Goal: Transaction & Acquisition: Purchase product/service

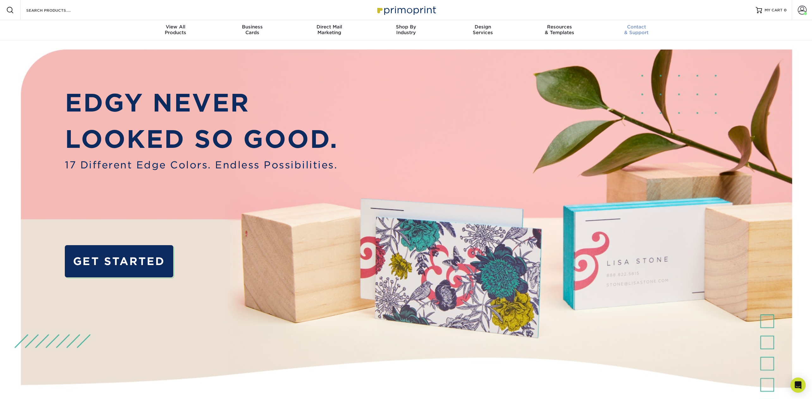
click at [635, 26] on span "Contact" at bounding box center [636, 27] width 77 height 6
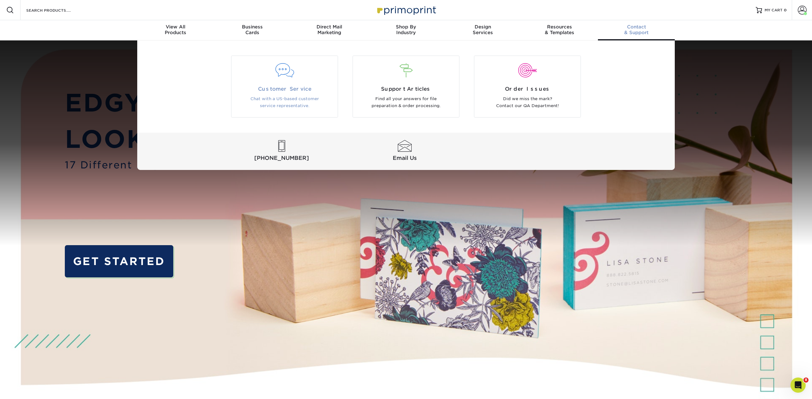
click at [267, 90] on span "Customer Service" at bounding box center [284, 89] width 97 height 8
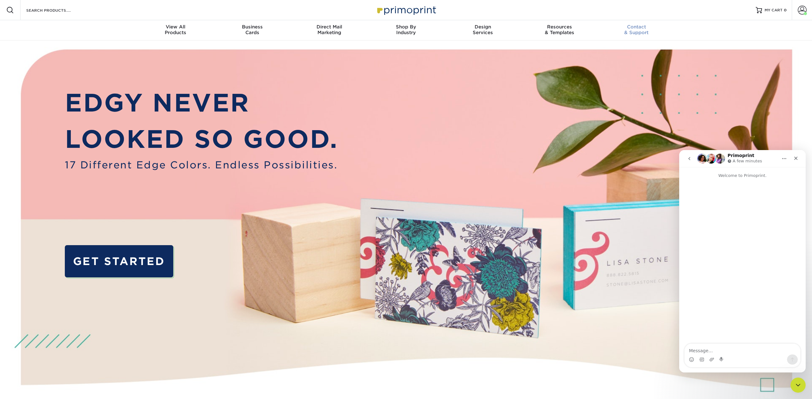
click at [636, 32] on div "Contact & Support" at bounding box center [636, 29] width 77 height 11
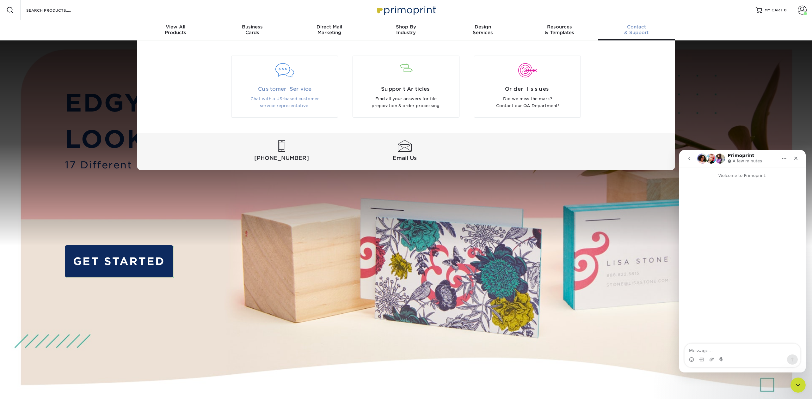
click at [296, 82] on div at bounding box center [284, 75] width 106 height 22
click at [295, 88] on span "Customer Service" at bounding box center [284, 89] width 97 height 8
click at [404, 85] on span "Support Articles" at bounding box center [406, 89] width 97 height 8
click at [536, 85] on div at bounding box center [527, 75] width 106 height 22
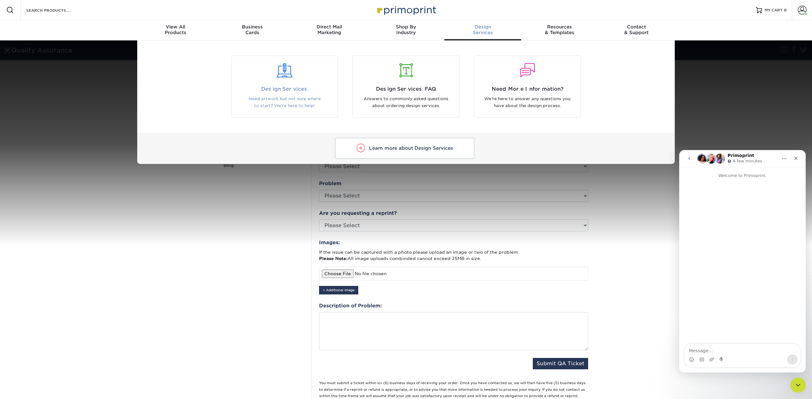
click at [291, 93] on span "Design Services" at bounding box center [284, 89] width 97 height 8
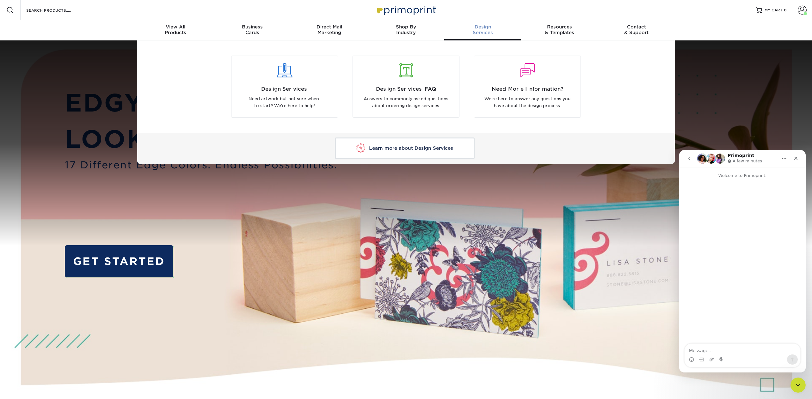
click at [481, 34] on div "Design Services" at bounding box center [482, 29] width 77 height 11
click at [294, 91] on span "Design Services" at bounding box center [284, 89] width 97 height 8
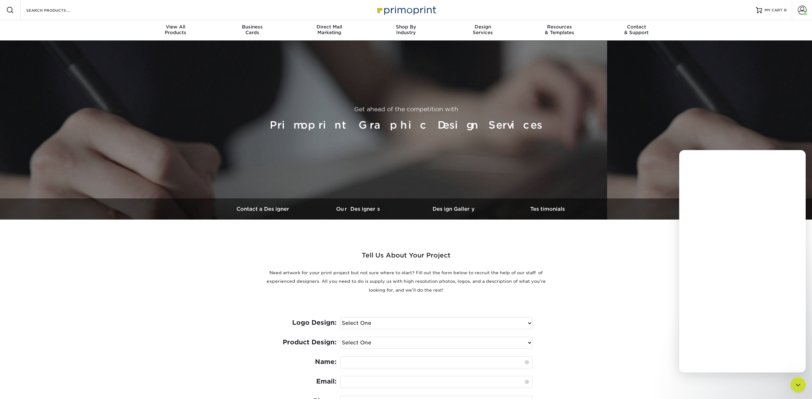
scroll to position [1, 0]
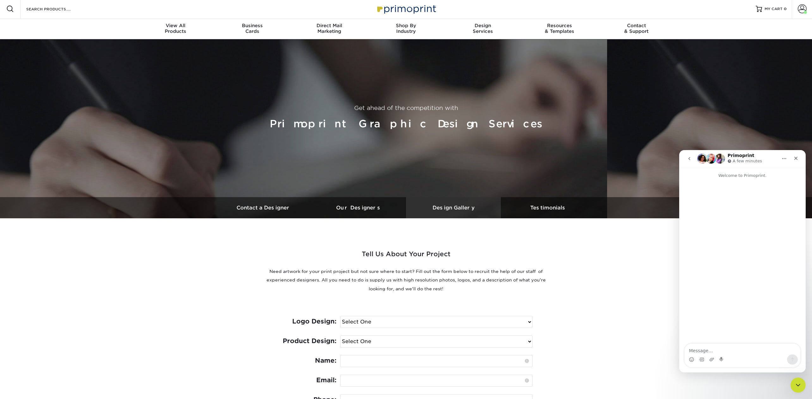
click at [447, 206] on h3 "Design Gallery" at bounding box center [453, 208] width 95 height 6
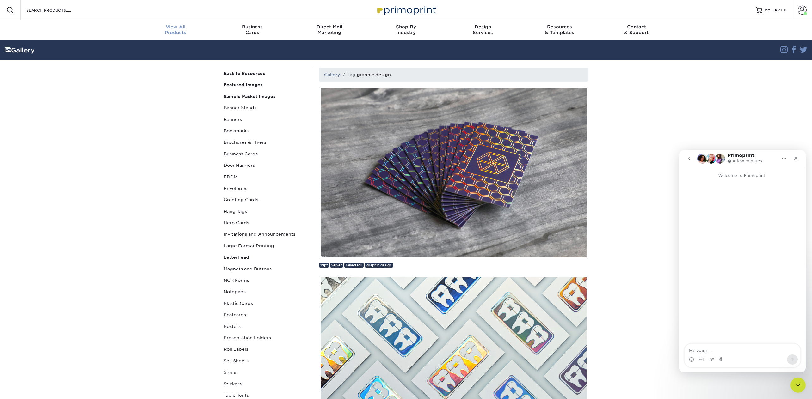
click at [177, 25] on span "View All" at bounding box center [175, 27] width 77 height 6
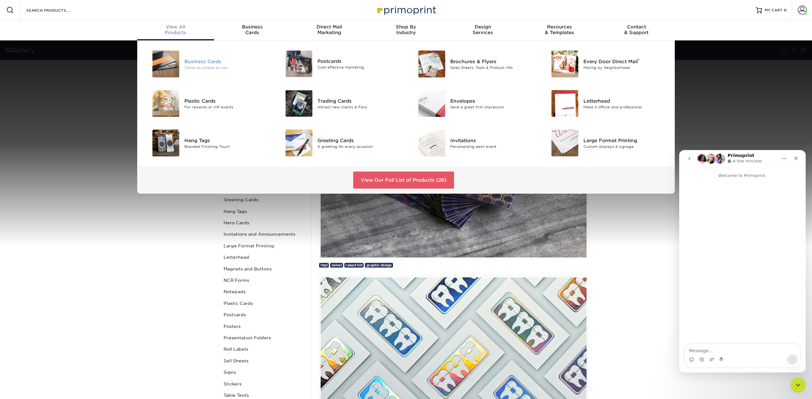
click at [182, 61] on div at bounding box center [162, 64] width 44 height 27
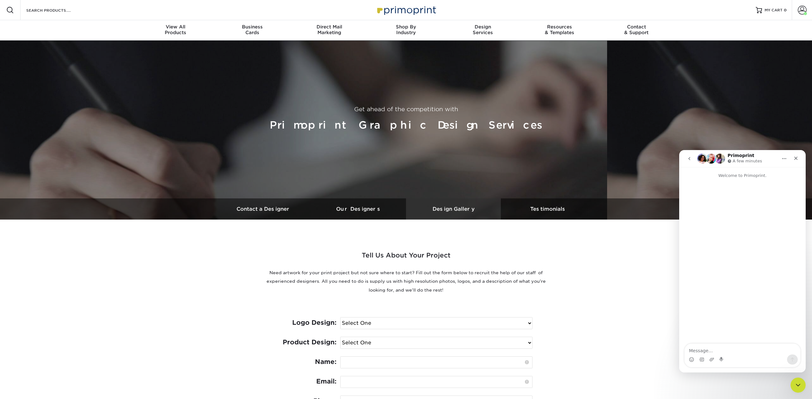
click at [463, 207] on h3 "Design Gallery" at bounding box center [453, 209] width 95 height 6
click at [400, 14] on img at bounding box center [405, 10] width 63 height 14
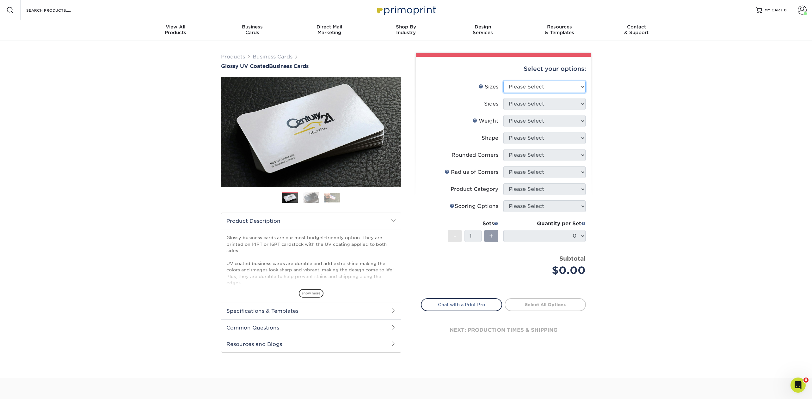
click at [565, 85] on select "Please Select 1.5" x 3.5" - Mini 1.75" x 3.5" - Mini 2" x 2" - Square 2" x 3" -…" at bounding box center [544, 87] width 82 height 12
select select "2.00x3.50"
click at [503, 81] on select "Please Select 1.5" x 3.5" - Mini 1.75" x 3.5" - Mini 2" x 2" - Square 2" x 3" -…" at bounding box center [544, 87] width 82 height 12
click at [519, 108] on select "Please Select Print Both Sides Print Front Only" at bounding box center [544, 104] width 82 height 12
select select "13abbda7-1d64-4f25-8bb2-c179b224825d"
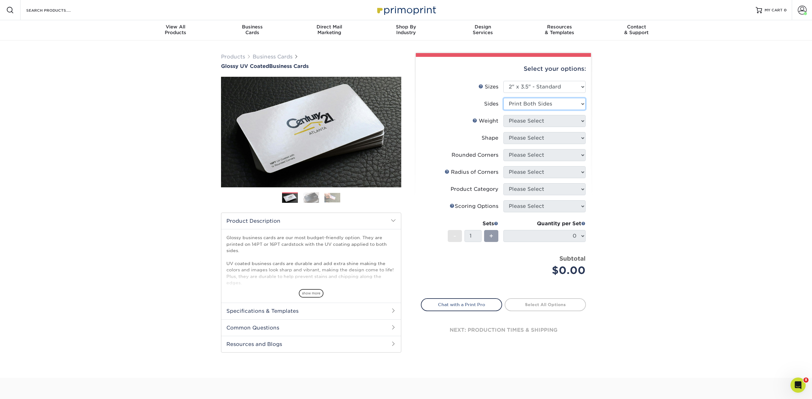
click at [503, 98] on select "Please Select Print Both Sides Print Front Only" at bounding box center [544, 104] width 82 height 12
click at [517, 123] on select "Please Select 16PT 14PT" at bounding box center [544, 121] width 82 height 12
click at [503, 115] on select "Please Select 16PT 14PT" at bounding box center [544, 121] width 82 height 12
click at [516, 122] on select "Please Select 16PT 14PT" at bounding box center [544, 121] width 82 height 12
select select "16PT"
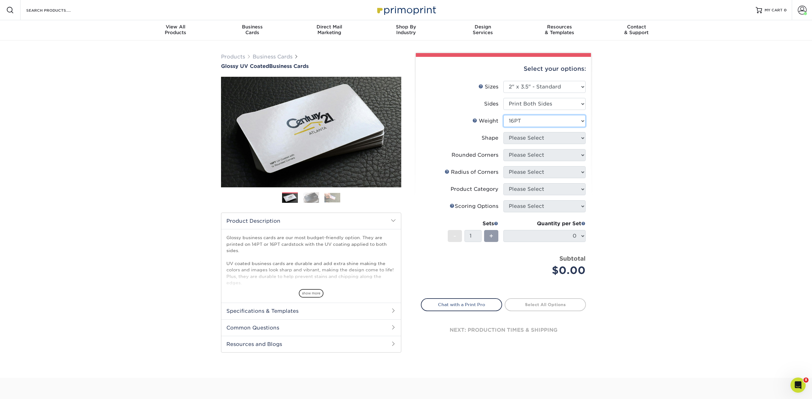
click at [503, 115] on select "Please Select 16PT 14PT" at bounding box center [544, 121] width 82 height 12
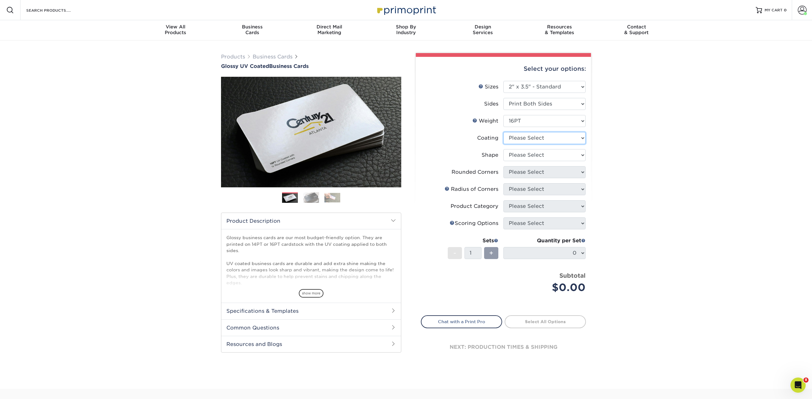
click at [516, 138] on select at bounding box center [544, 138] width 82 height 12
select select "1e8116af-acfc-44b1-83dc-8181aa338834"
click at [503, 132] on select at bounding box center [544, 138] width 82 height 12
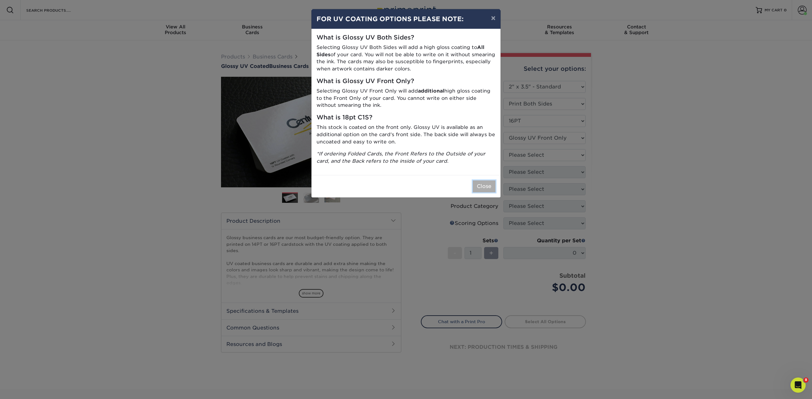
click at [484, 187] on button "Close" at bounding box center [484, 187] width 23 height 12
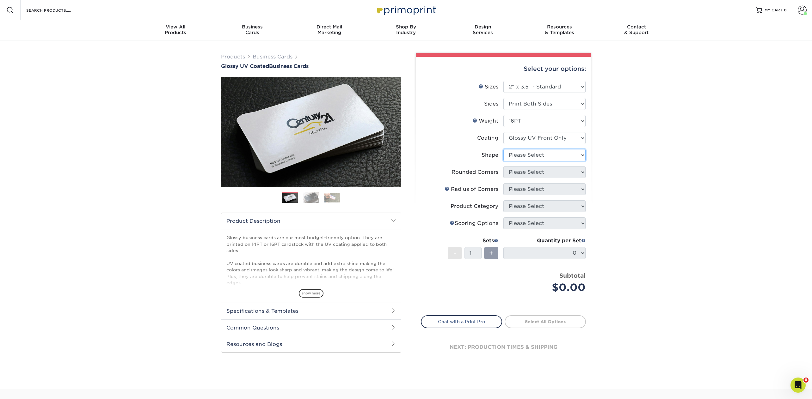
click at [528, 156] on select "Please Select Standard" at bounding box center [544, 155] width 82 height 12
select select "standard"
click at [503, 149] on select "Please Select Standard" at bounding box center [544, 155] width 82 height 12
click at [523, 170] on select "Please Select Yes - Round 2 Corners Yes - Round 4 Corners No" at bounding box center [544, 172] width 82 height 12
select select "0"
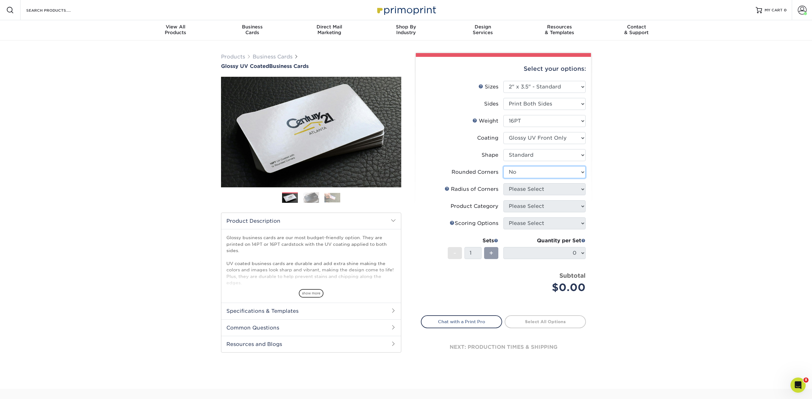
click at [503, 166] on select "Please Select Yes - Round 2 Corners Yes - Round 4 Corners No" at bounding box center [544, 172] width 82 height 12
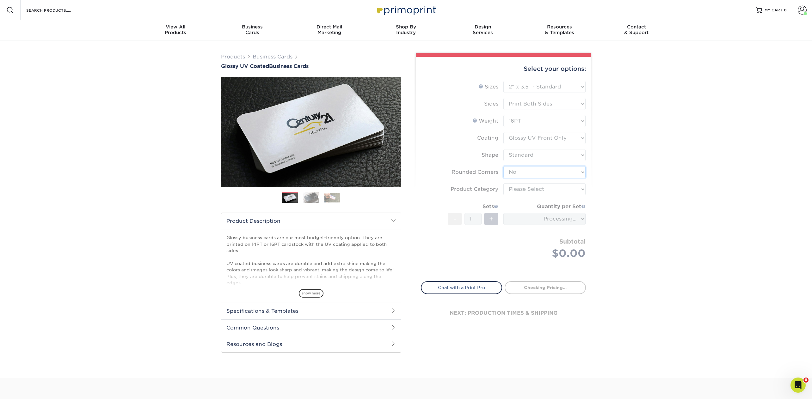
type input "0b9f6bb8-80d7-4322-bfda-bc89b217910f"
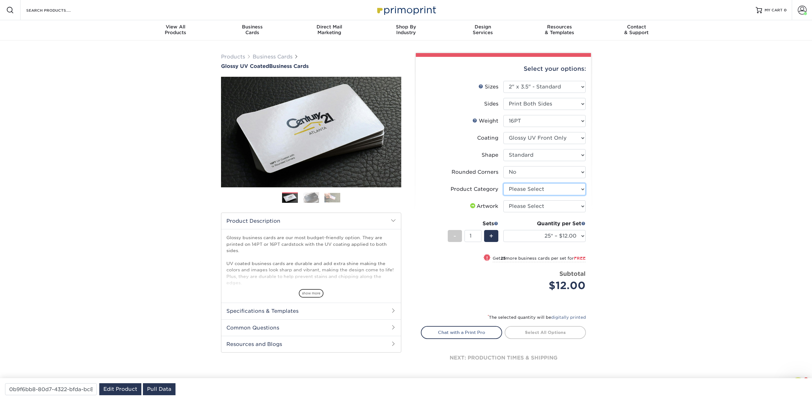
click at [520, 188] on select "Please Select Business Cards" at bounding box center [544, 189] width 82 height 12
select select "3b5148f1-0588-4f88-a218-97bcfdce65c1"
click at [503, 183] on select "Please Select Business Cards" at bounding box center [544, 189] width 82 height 12
click at [573, 206] on select "Please Select I will upload files I need a design - $100" at bounding box center [544, 206] width 82 height 12
select select "upload"
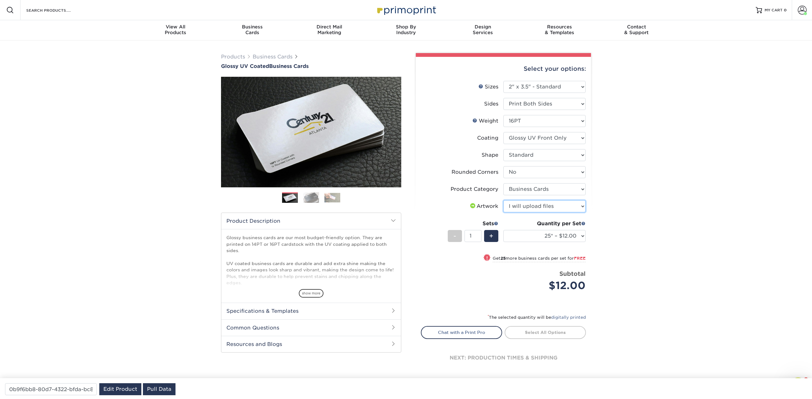
click at [503, 200] on select "Please Select I will upload files I need a design - $100" at bounding box center [544, 206] width 82 height 12
click at [553, 332] on link "Proceed to Shipping" at bounding box center [545, 331] width 81 height 11
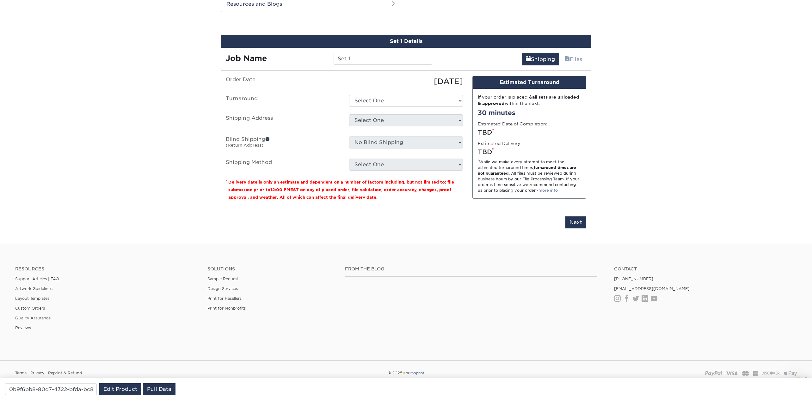
scroll to position [342, 0]
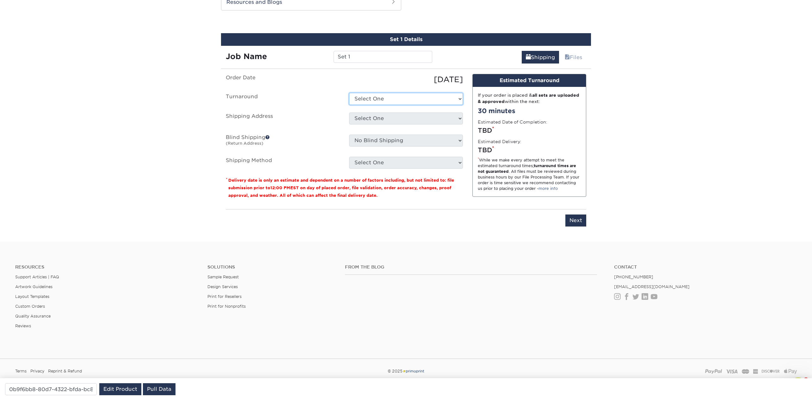
click at [454, 99] on select "Select One 2-4 Business Days 2 Day Next Business Day" at bounding box center [406, 99] width 114 height 12
click at [349, 93] on select "Select One 2-4 Business Days 2 Day Next Business Day" at bounding box center [406, 99] width 114 height 12
click at [454, 96] on select "Select One 2-4 Business Days 2 Day Next Business Day" at bounding box center [406, 99] width 114 height 12
select select "848d0339-e5f5-43d0-a40e-bd84ff8cd18c"
click at [349, 93] on select "Select One 2-4 Business Days 2 Day Next Business Day" at bounding box center [406, 99] width 114 height 12
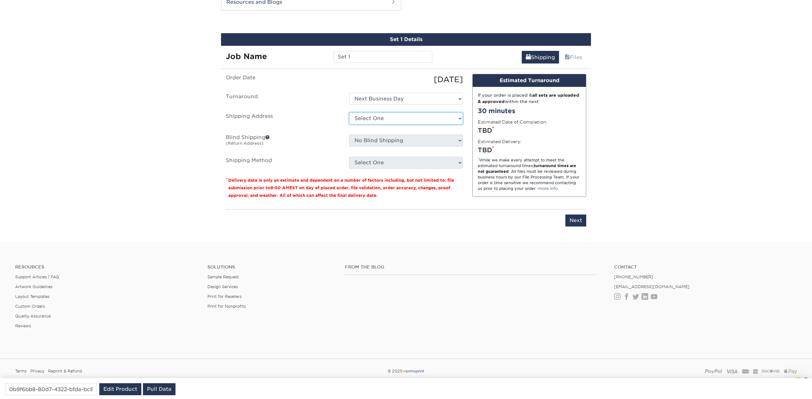
click at [415, 119] on select "Select One CODA Primoprint - Jen Xhenis Levack + Add New Address" at bounding box center [406, 119] width 114 height 12
select select "280851"
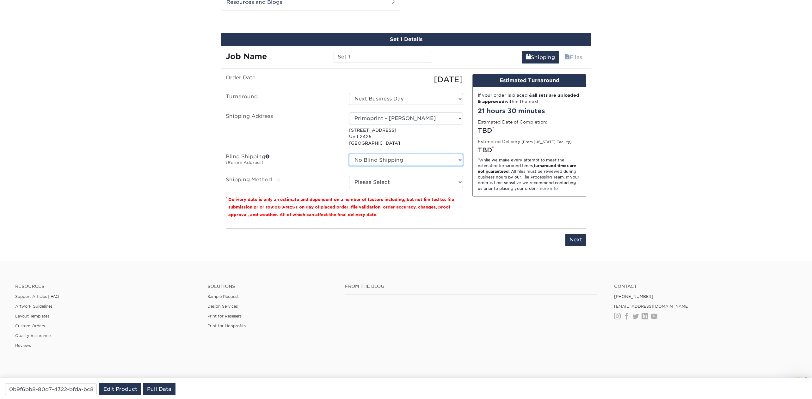
click at [459, 158] on select "No Blind Shipping CODA Primoprint - Jen Xhenis Levack + Add New Address" at bounding box center [406, 160] width 114 height 12
select select "280594"
click at [349, 154] on select "No Blind Shipping CODA Primoprint - Jen Xhenis Levack + Add New Address" at bounding box center [406, 160] width 114 height 12
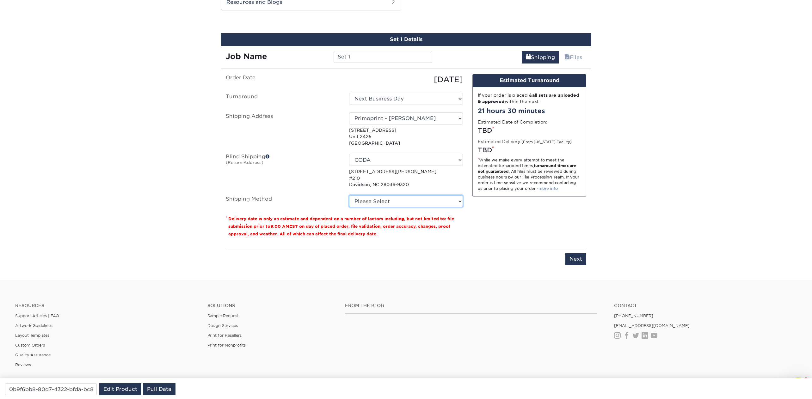
click at [449, 200] on select "Please Select Ground Shipping (+$7.84) 3 Day Shipping Service (+$20.04) 2 Day A…" at bounding box center [406, 201] width 114 height 12
select select "03"
click at [349, 195] on select "Please Select Ground Shipping (+$7.84) 3 Day Shipping Service (+$20.04) 2 Day A…" at bounding box center [406, 201] width 114 height 12
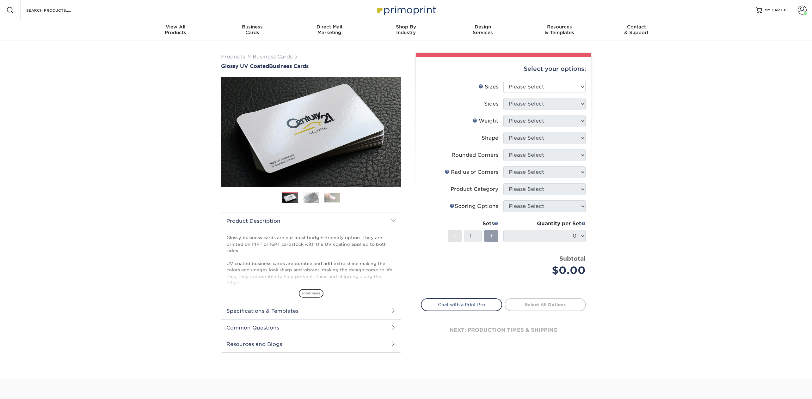
click at [450, 348] on div "next: production times & shipping" at bounding box center [503, 330] width 165 height 38
click at [533, 84] on select "Please Select 1.5" x 3.5" - Mini 1.75" x 3.5" - Mini 2" x 2" - Square 2" x 3" -…" at bounding box center [544, 87] width 82 height 12
select select "2.00x3.50"
click at [503, 81] on select "Please Select 1.5" x 3.5" - Mini 1.75" x 3.5" - Mini 2" x 2" - Square 2" x 3" -…" at bounding box center [544, 87] width 82 height 12
click at [528, 101] on select "Please Select Print Both Sides Print Front Only" at bounding box center [544, 104] width 82 height 12
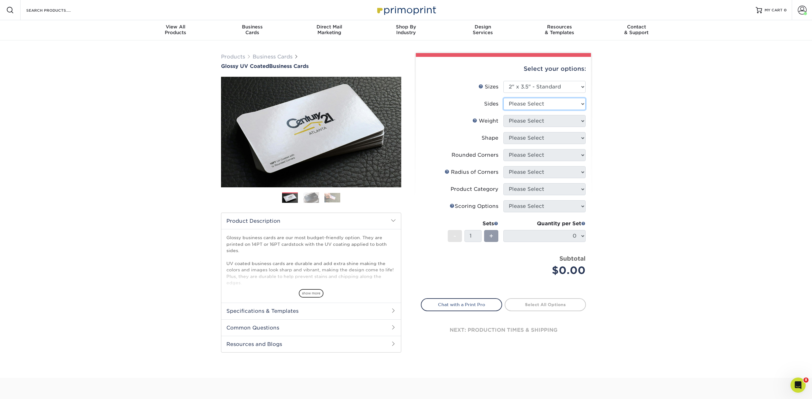
select select "13abbda7-1d64-4f25-8bb2-c179b224825d"
click at [503, 98] on select "Please Select Print Both Sides Print Front Only" at bounding box center [544, 104] width 82 height 12
click at [520, 120] on select "Please Select 16PT 14PT" at bounding box center [544, 121] width 82 height 12
click at [503, 115] on select "Please Select 16PT 14PT" at bounding box center [544, 121] width 82 height 12
click at [530, 123] on select "Please Select 16PT 14PT" at bounding box center [544, 121] width 82 height 12
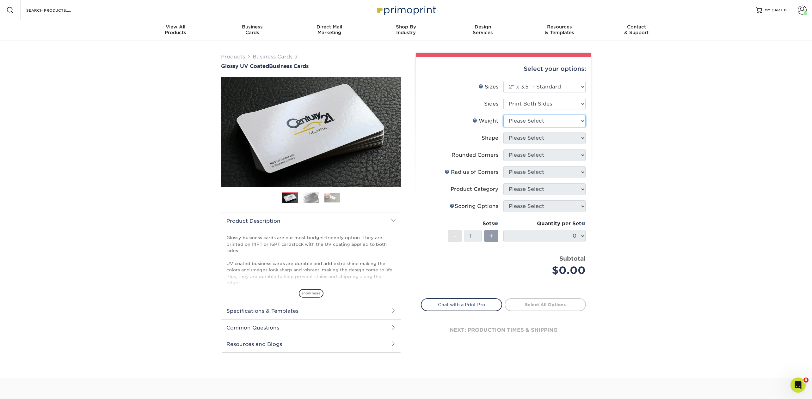
select select "16PT"
click at [503, 115] on select "Please Select 16PT 14PT" at bounding box center [544, 121] width 82 height 12
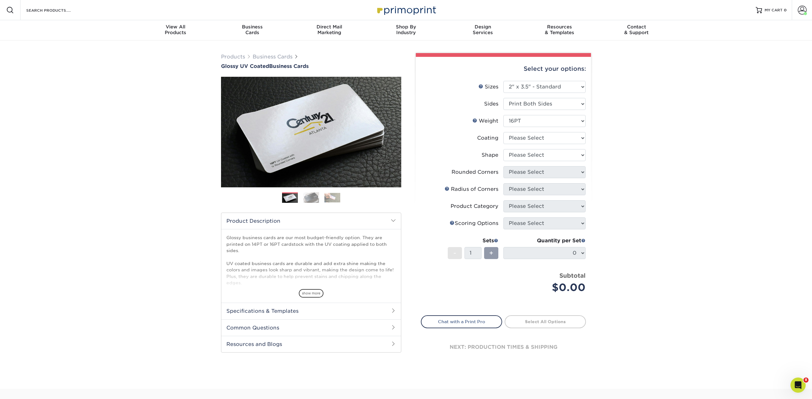
click at [525, 144] on li "Coating" at bounding box center [503, 140] width 164 height 17
click at [524, 142] on select at bounding box center [544, 138] width 82 height 12
select select "ae367451-b2b8-45df-a344-0f05b6a12993"
click at [503, 132] on select at bounding box center [544, 138] width 82 height 12
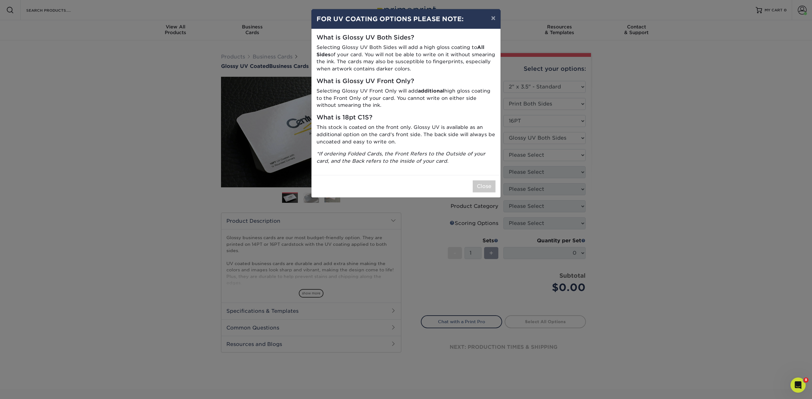
click at [524, 157] on div "× FOR UV COATING OPTIONS PLEASE NOTE: What is Glossy UV Both Sides? Selecting G…" at bounding box center [406, 199] width 812 height 399
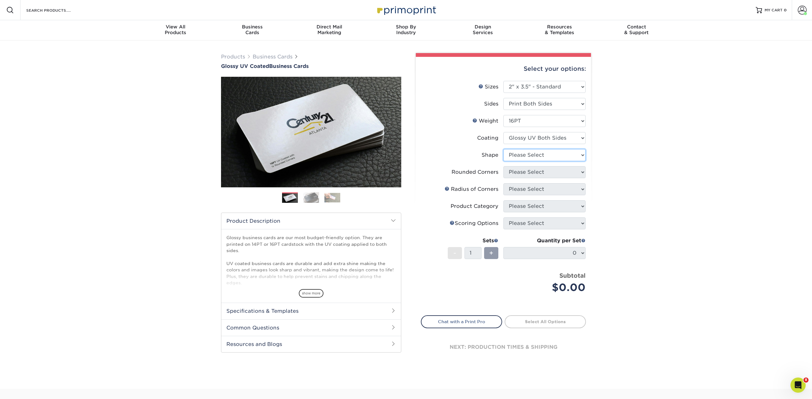
click at [521, 155] on select "Please Select Standard Oval" at bounding box center [544, 155] width 82 height 12
select select "standard"
click at [503, 149] on select "Please Select Standard Oval" at bounding box center [544, 155] width 82 height 12
click at [520, 172] on select "Please Select Yes - Round 2 Corners Yes - Round 4 Corners No" at bounding box center [544, 172] width 82 height 12
select select "0"
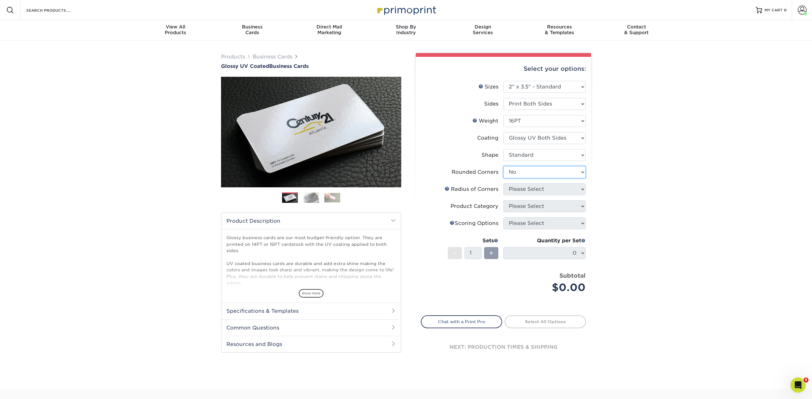
click at [503, 166] on select "Please Select Yes - Round 2 Corners Yes - Round 4 Corners No" at bounding box center [544, 172] width 82 height 12
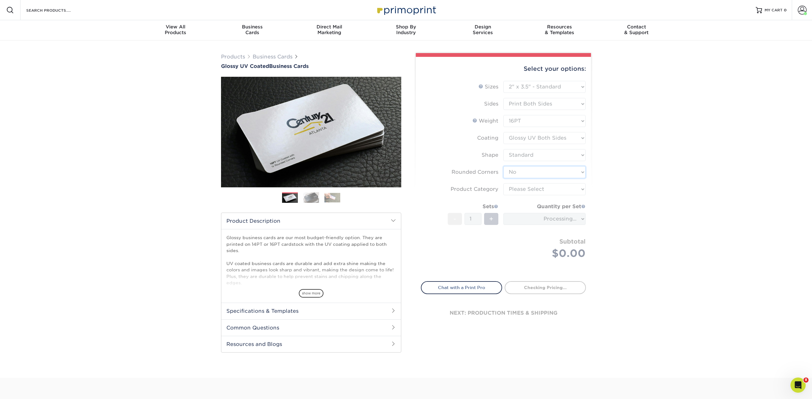
type input "7d553b95-226d-4961-87c0-14601661e4b5"
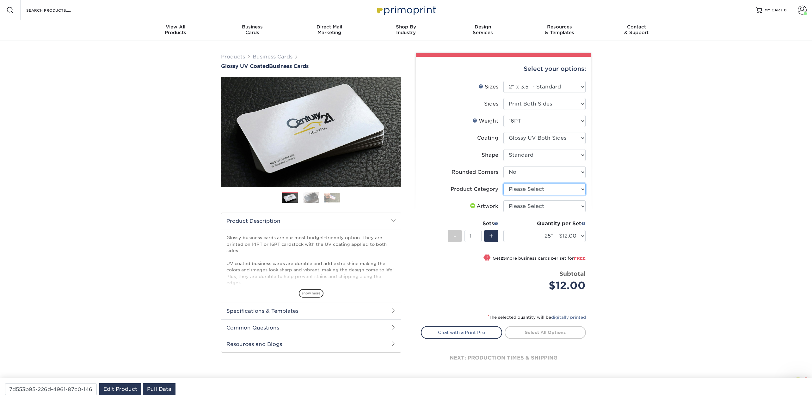
click at [518, 189] on select "Please Select Business Cards" at bounding box center [544, 189] width 82 height 12
select select "3b5148f1-0588-4f88-a218-97bcfdce65c1"
click at [503, 183] on select "Please Select Business Cards" at bounding box center [544, 189] width 82 height 12
click at [523, 208] on select "Please Select I will upload files I need a design - $100" at bounding box center [544, 206] width 82 height 12
select select "upload"
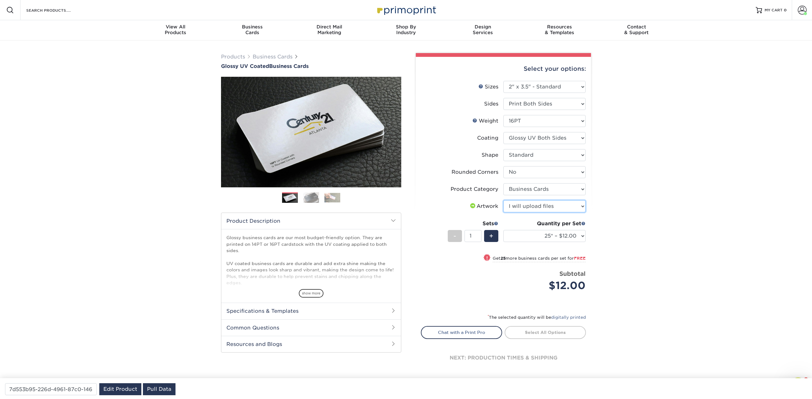
click at [503, 200] on select "Please Select I will upload files I need a design - $100" at bounding box center [544, 206] width 82 height 12
click at [553, 332] on link "Proceed to Shipping" at bounding box center [545, 331] width 81 height 11
type input "Set 1"
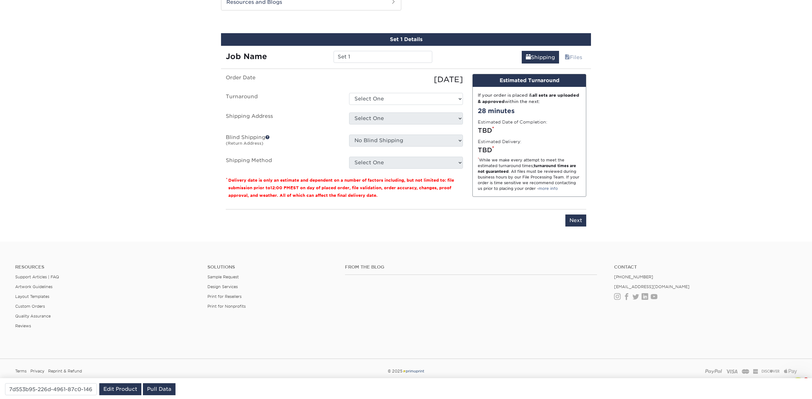
scroll to position [342, 0]
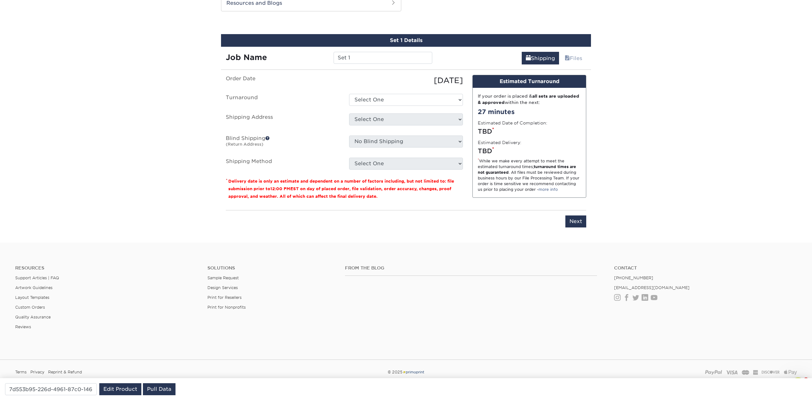
drag, startPoint x: 384, startPoint y: 195, endPoint x: 227, endPoint y: 180, distance: 158.2
click at [227, 180] on p "* Delivery date is only an estimate and dependent on a number of factors includ…" at bounding box center [344, 188] width 237 height 23
copy p "Delivery date is only an estimate and dependent on a number of factors includin…"
click at [382, 94] on select "Select One 2-4 Business Days 2 Day Next Business Day" at bounding box center [406, 100] width 114 height 12
select select "c8d14bff-0c5f-4050-9849-3dc74b036041"
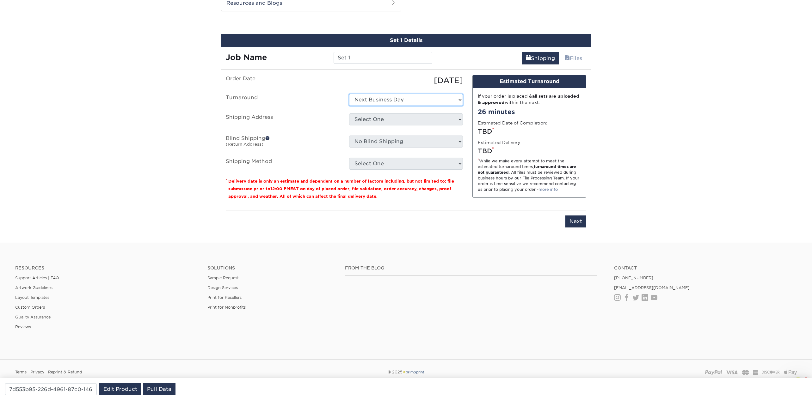
click at [349, 94] on select "Select One 2-4 Business Days 2 Day Next Business Day" at bounding box center [406, 100] width 114 height 12
click at [387, 120] on select "Select One CODA Primoprint - Jen Xhenis Levack + Add New Address" at bounding box center [406, 120] width 114 height 12
select select "280594"
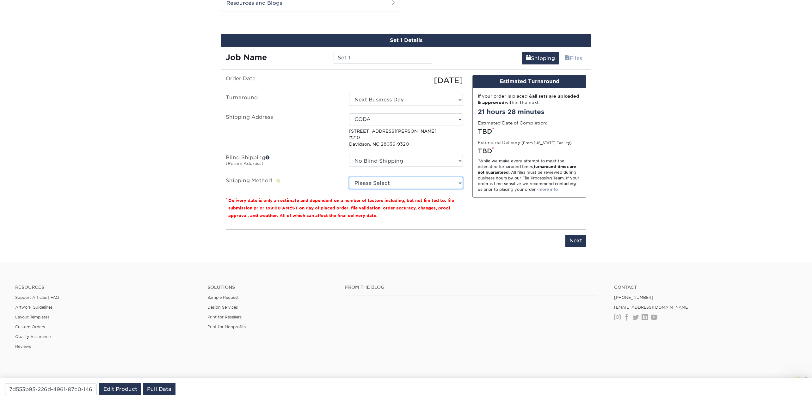
click at [457, 182] on select "Please Select Ground Shipping (+$7.84) 3 Day Shipping Service (+$15.34) 2 Day A…" at bounding box center [406, 183] width 114 height 12
select select "03"
click at [349, 177] on select "Please Select Ground Shipping (+$7.84) 3 Day Shipping Service (+$15.34) 2 Day A…" at bounding box center [406, 183] width 114 height 12
click at [569, 247] on div "You've choosen mailing services! If you have a csv address list please upload i…" at bounding box center [406, 165] width 360 height 180
click at [575, 238] on input "Next" at bounding box center [575, 241] width 21 height 12
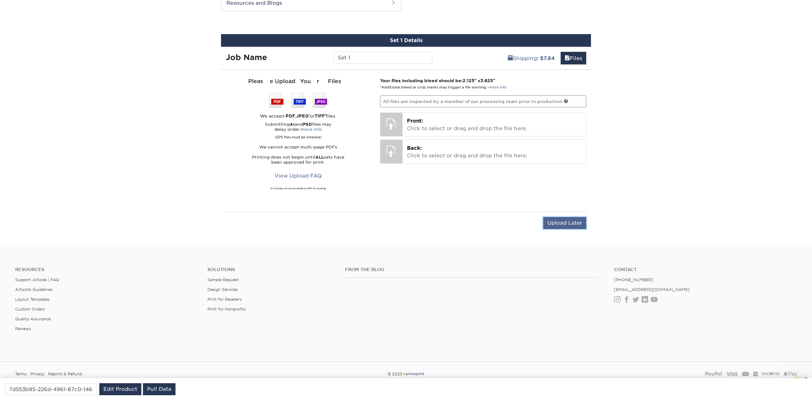
click at [566, 225] on input "Upload Later" at bounding box center [564, 223] width 43 height 12
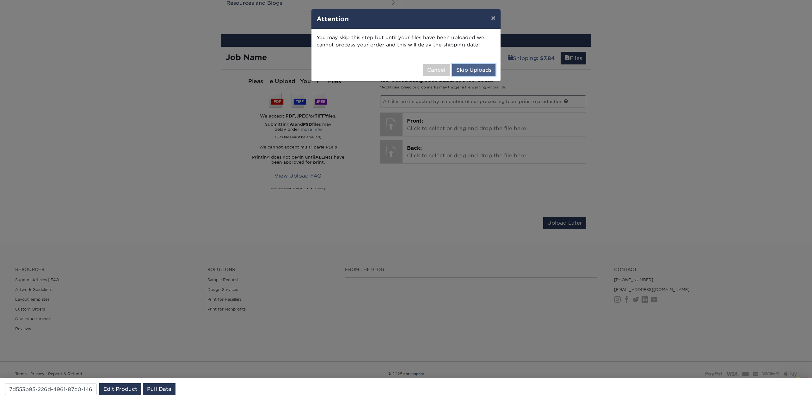
click at [483, 69] on button "Skip Uploads" at bounding box center [473, 70] width 43 height 12
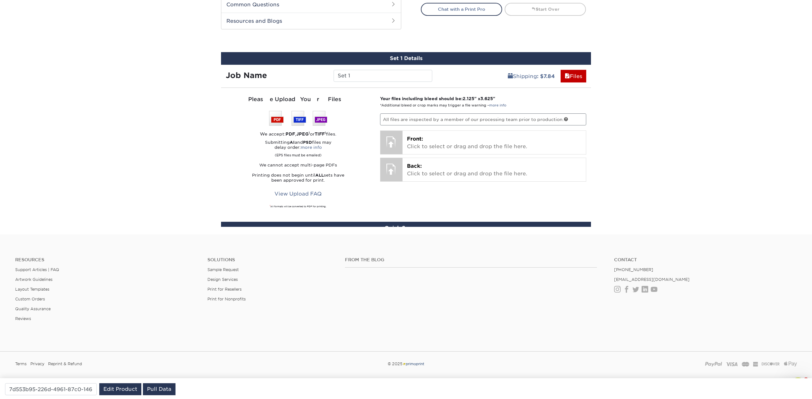
scroll to position [311, 0]
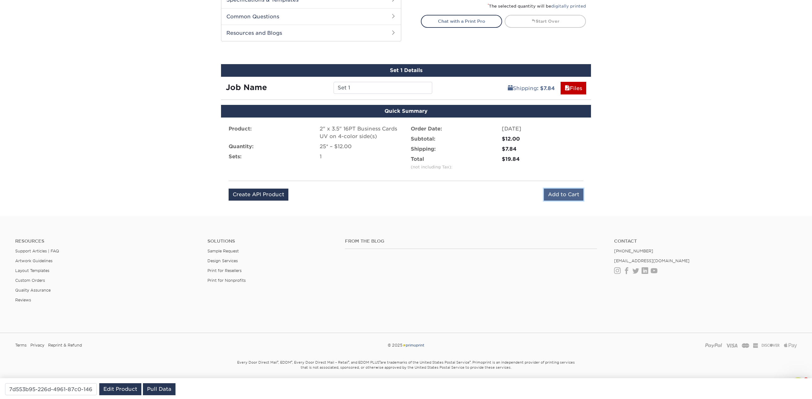
click at [569, 196] on input "Add to Cart" at bounding box center [564, 195] width 40 height 12
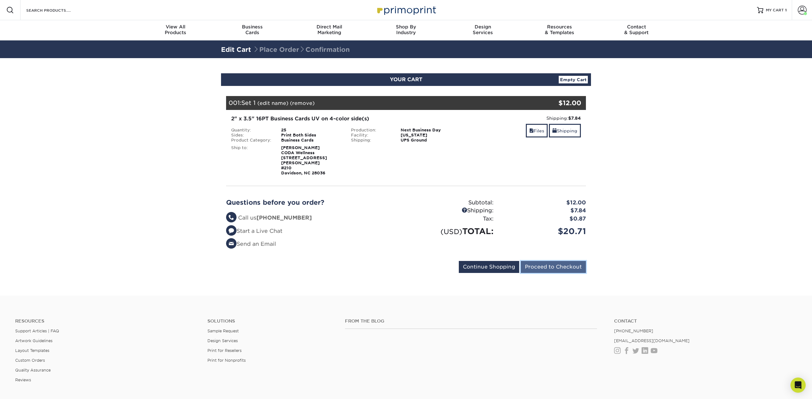
click at [558, 261] on input "Proceed to Checkout" at bounding box center [553, 267] width 65 height 12
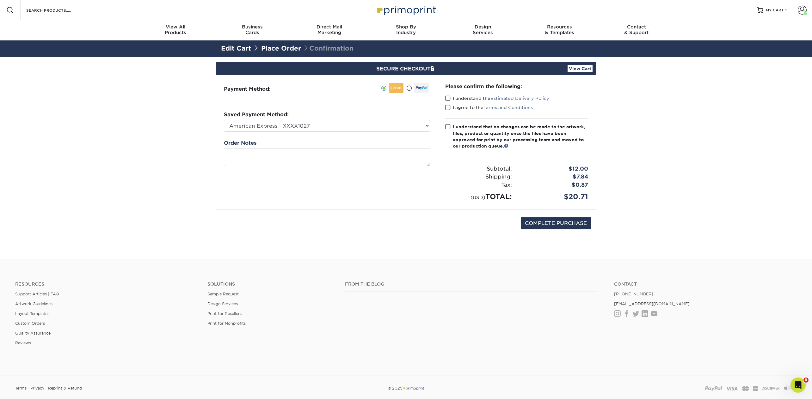
click at [447, 99] on span at bounding box center [447, 98] width 5 height 6
click at [0, 0] on input "I understand the Estimated Delivery Policy" at bounding box center [0, 0] width 0 height 0
click at [447, 106] on span at bounding box center [447, 108] width 5 height 6
click at [0, 0] on input "I agree to the Terms and Conditions" at bounding box center [0, 0] width 0 height 0
click at [447, 125] on span at bounding box center [447, 127] width 5 height 6
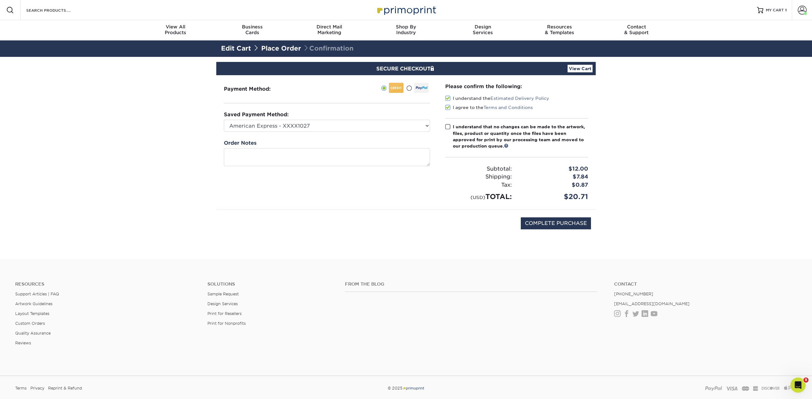
click at [0, 0] on input "I understand that no changes can be made to the artwork, files, product or quan…" at bounding box center [0, 0] width 0 height 0
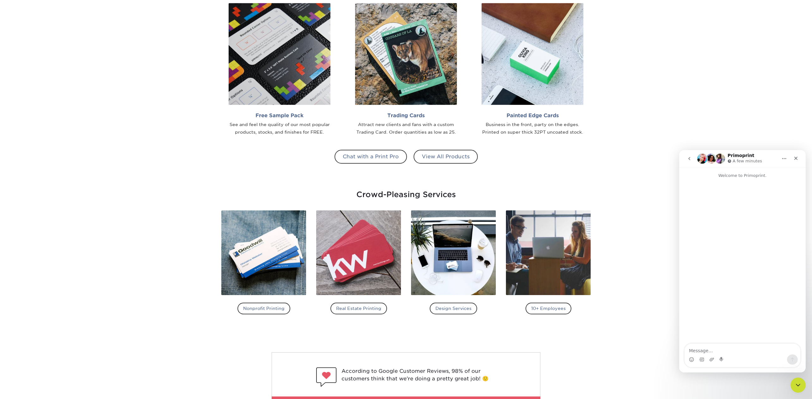
scroll to position [724, 0]
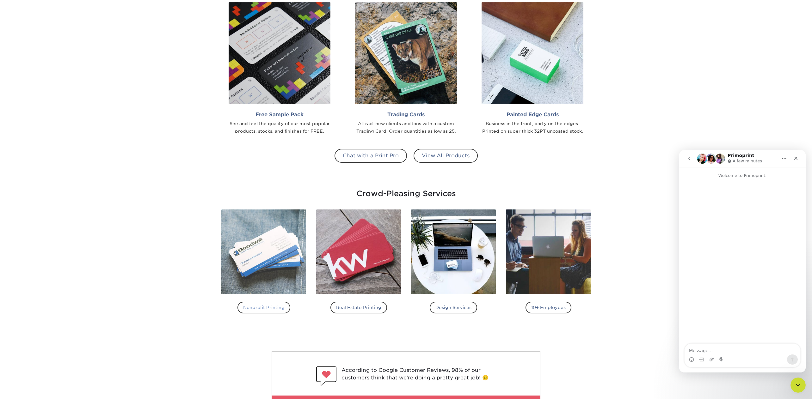
click at [268, 290] on img at bounding box center [263, 252] width 85 height 85
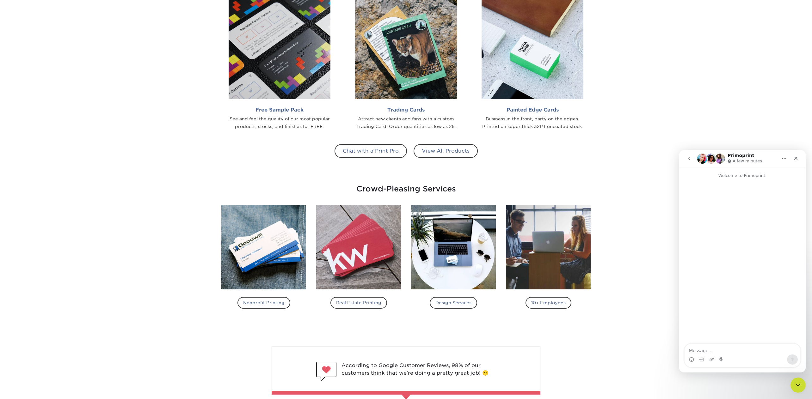
scroll to position [742, 0]
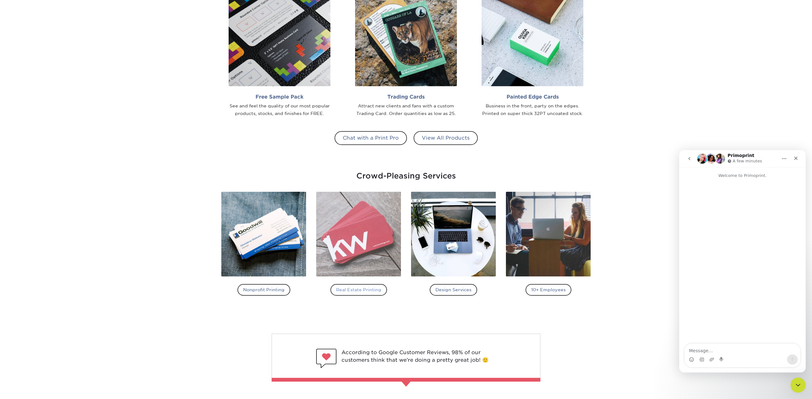
click at [342, 239] on img at bounding box center [358, 234] width 85 height 85
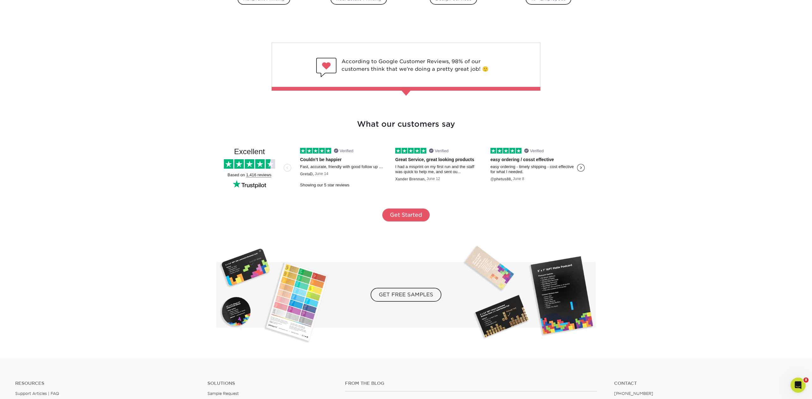
scroll to position [1027, 0]
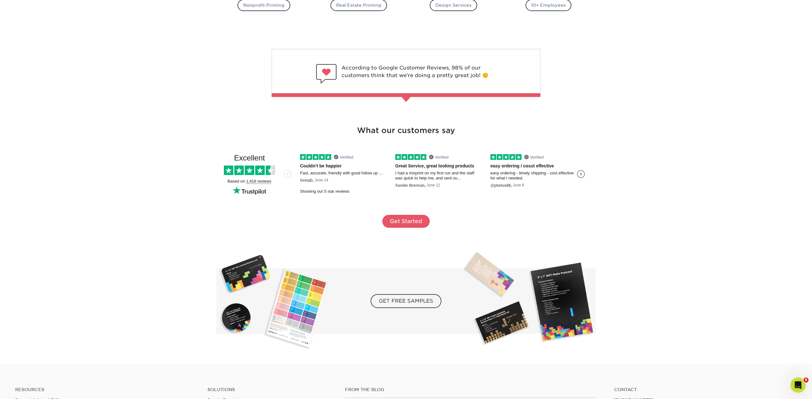
click at [417, 129] on h3 "What our customers say" at bounding box center [405, 123] width 369 height 27
click at [416, 71] on div at bounding box center [406, 72] width 269 height 46
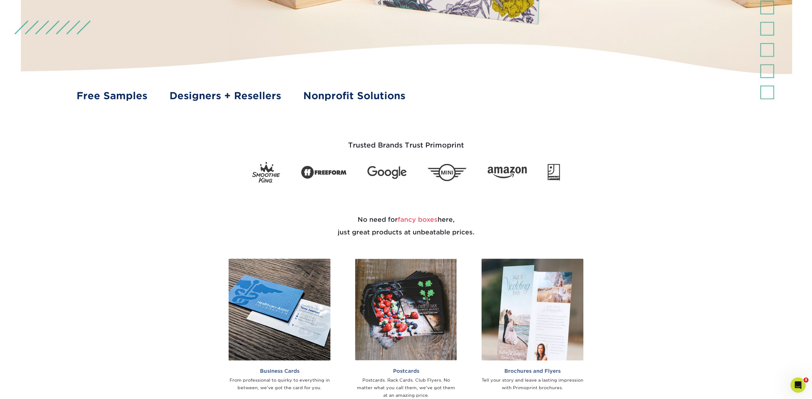
scroll to position [311, 0]
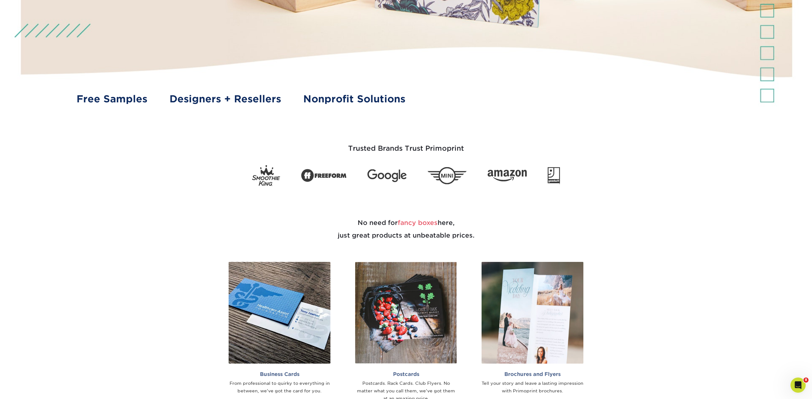
click at [409, 149] on h3 "Trusted Brands Trust Primoprint" at bounding box center [406, 144] width 370 height 31
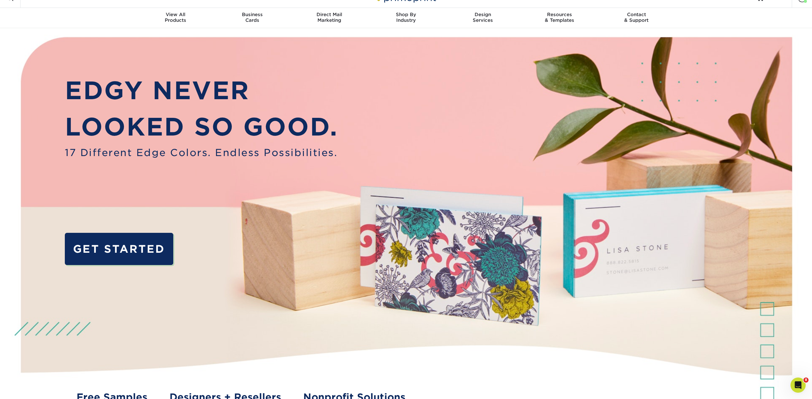
scroll to position [0, 0]
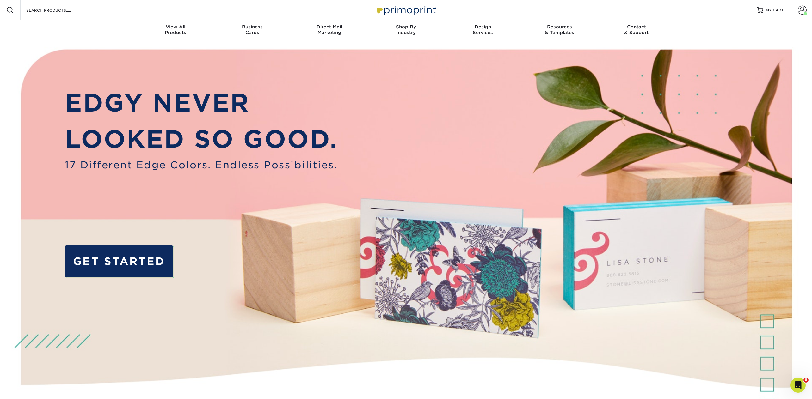
click at [57, 6] on form "Search Products" at bounding box center [57, 10] width 62 height 8
click at [58, 7] on input "Search Products" at bounding box center [57, 10] width 62 height 8
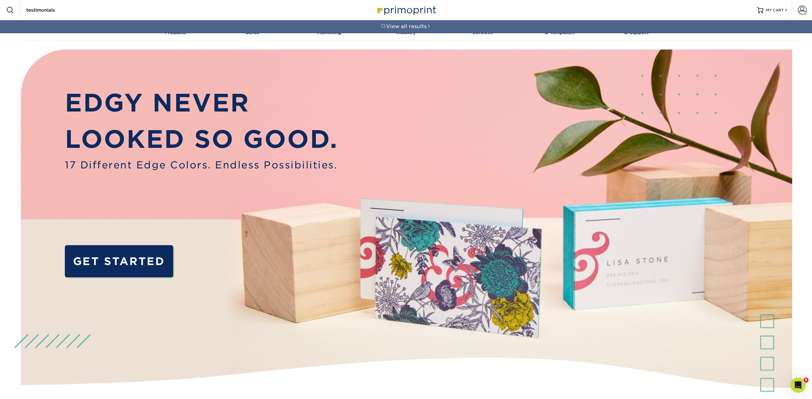
type input "testimonials"
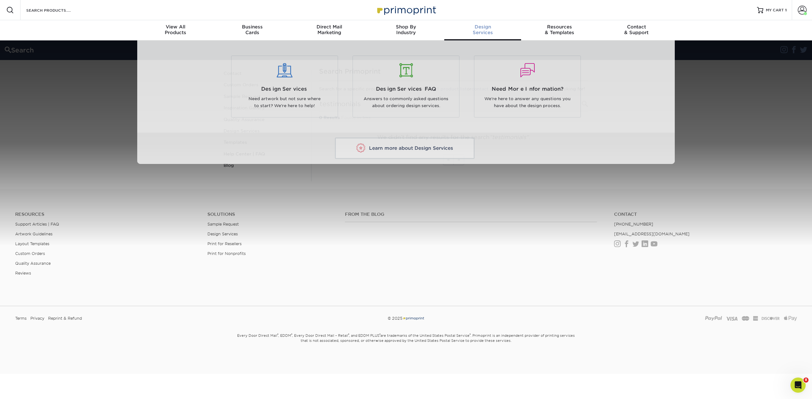
click at [485, 28] on span "Design" at bounding box center [482, 27] width 77 height 6
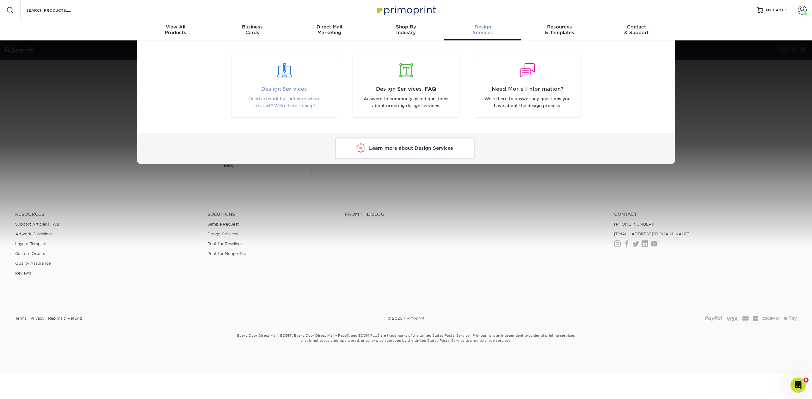
click at [310, 79] on div at bounding box center [284, 75] width 106 height 22
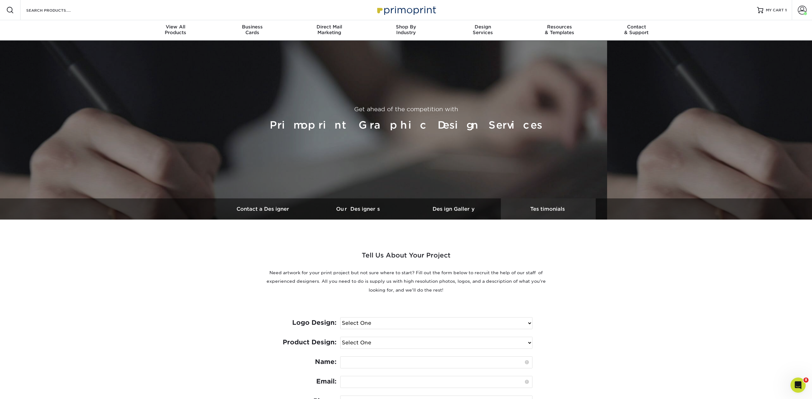
click at [556, 207] on h3 "Testimonials" at bounding box center [548, 209] width 95 height 6
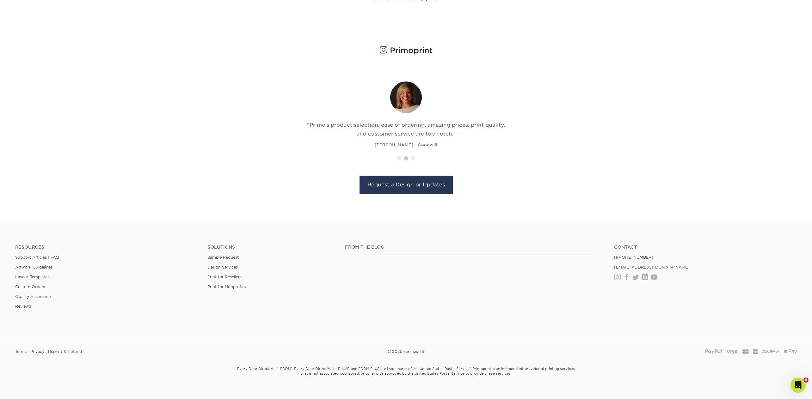
scroll to position [613, 0]
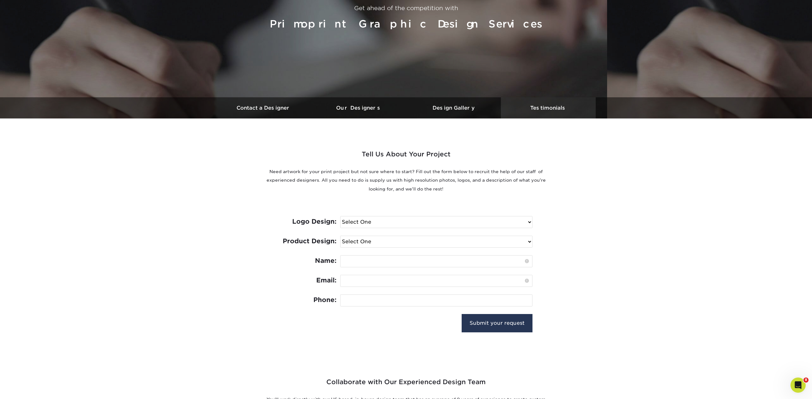
click at [546, 99] on link "Testimonials" at bounding box center [548, 107] width 95 height 21
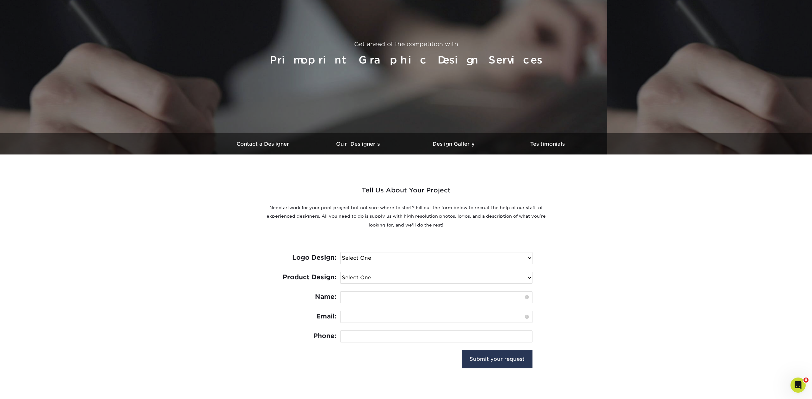
scroll to position [0, 0]
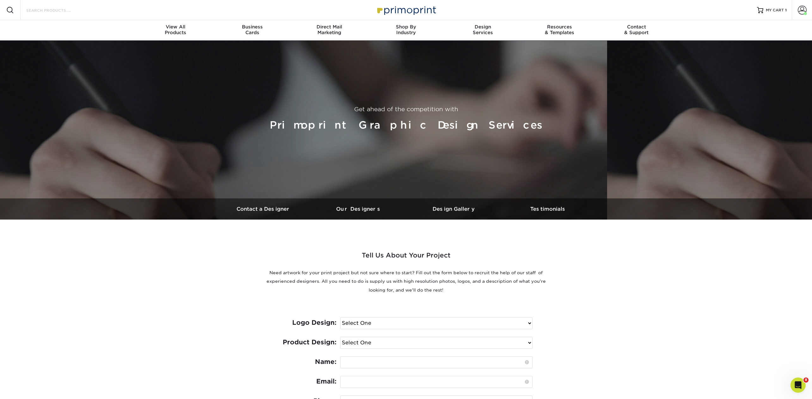
click at [60, 13] on input "Search Products" at bounding box center [57, 10] width 62 height 8
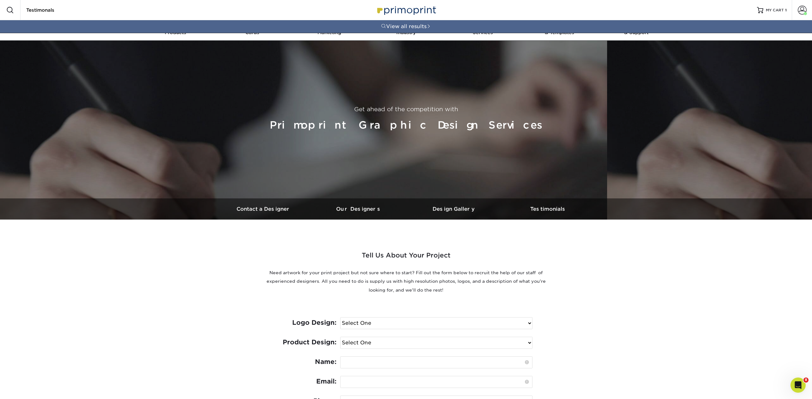
type input "Testimonals"
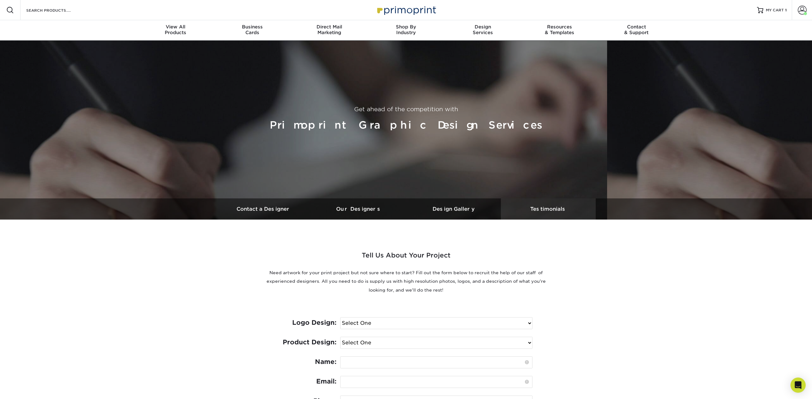
click at [567, 209] on h3 "Testimonials" at bounding box center [548, 209] width 95 height 6
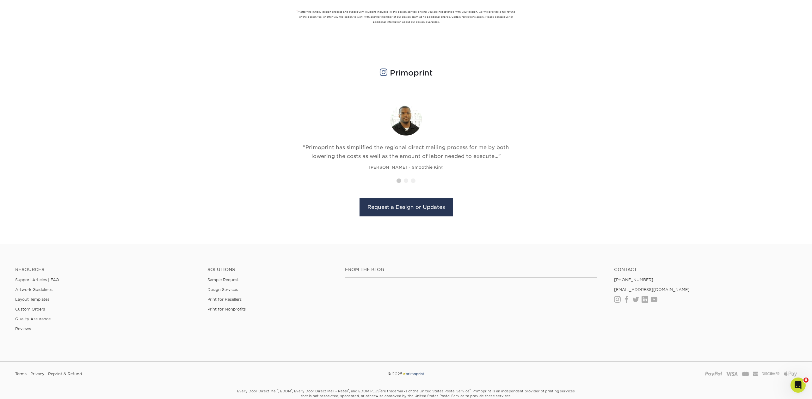
scroll to position [613, 0]
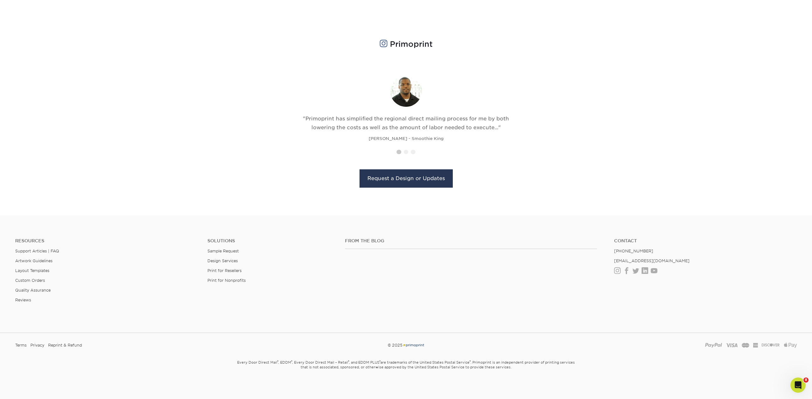
click at [502, 99] on div ""Primoprint has simplified the regional direct mailing process for me by both l…" at bounding box center [406, 108] width 206 height 67
click at [399, 150] on li at bounding box center [399, 152] width 4 height 4
click at [406, 150] on li at bounding box center [406, 152] width 4 height 4
click at [412, 151] on li at bounding box center [413, 152] width 4 height 4
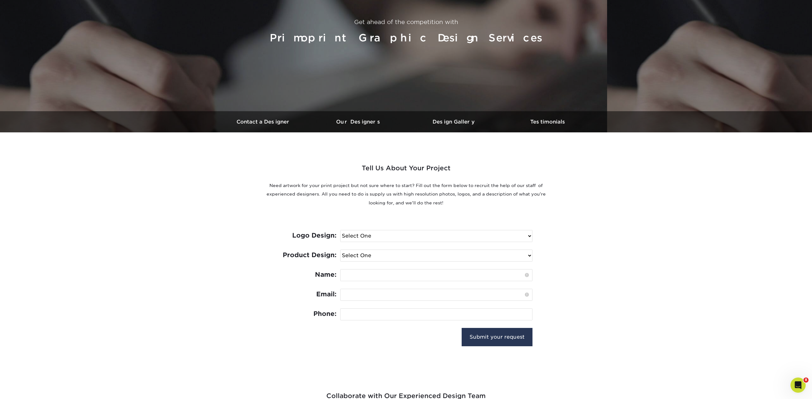
scroll to position [0, 0]
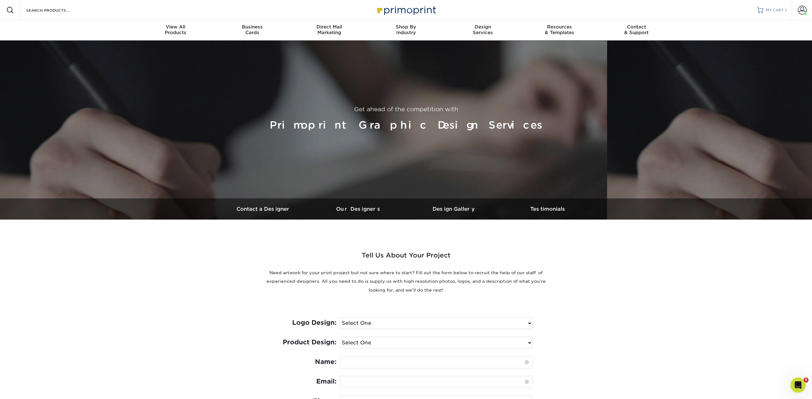
click at [776, 9] on span "MY CART" at bounding box center [775, 10] width 18 height 5
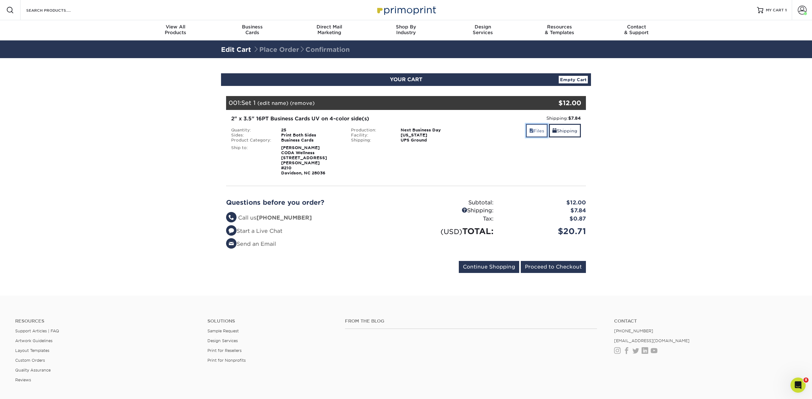
click at [536, 132] on link "Files" at bounding box center [537, 131] width 22 height 14
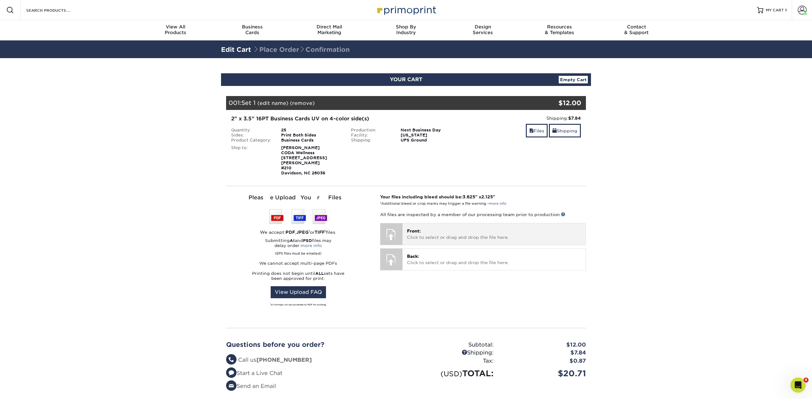
click at [422, 228] on p "Front: Click to select or drag and drop the file here." at bounding box center [494, 234] width 174 height 13
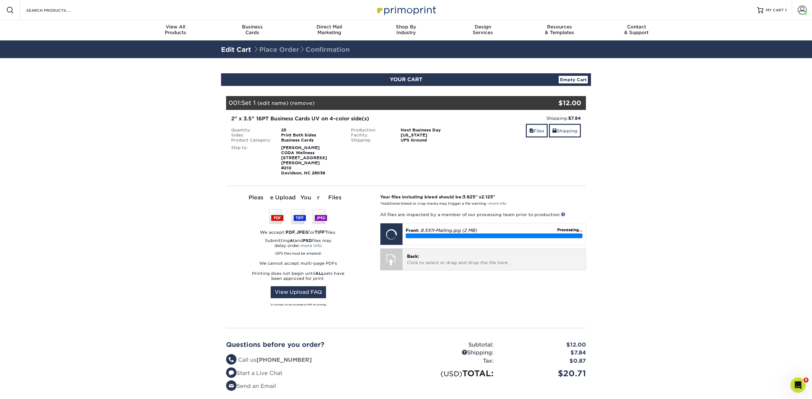
click at [422, 253] on p "Back: Click to select or drag and drop the file here." at bounding box center [494, 259] width 174 height 13
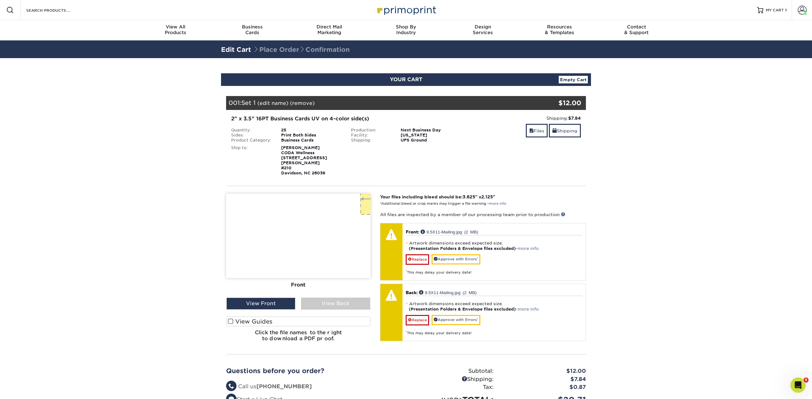
click at [421, 9] on img at bounding box center [405, 10] width 63 height 14
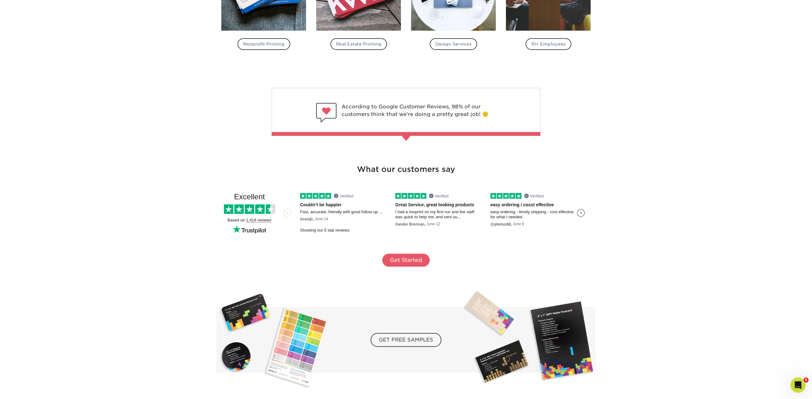
scroll to position [1176, 0]
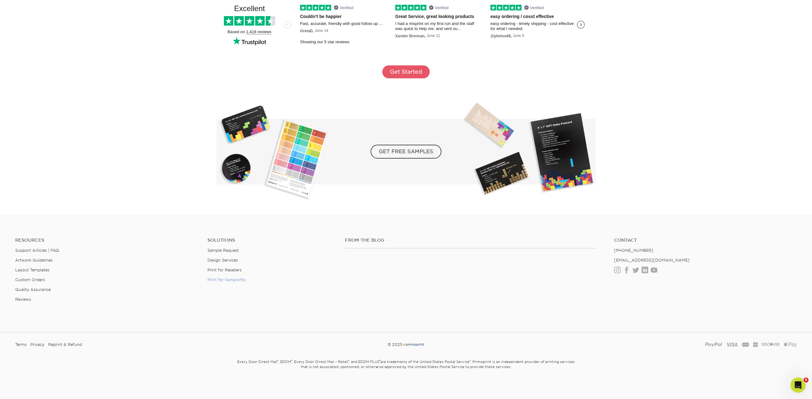
click at [243, 280] on link "Print for Nonprofits" at bounding box center [226, 280] width 38 height 5
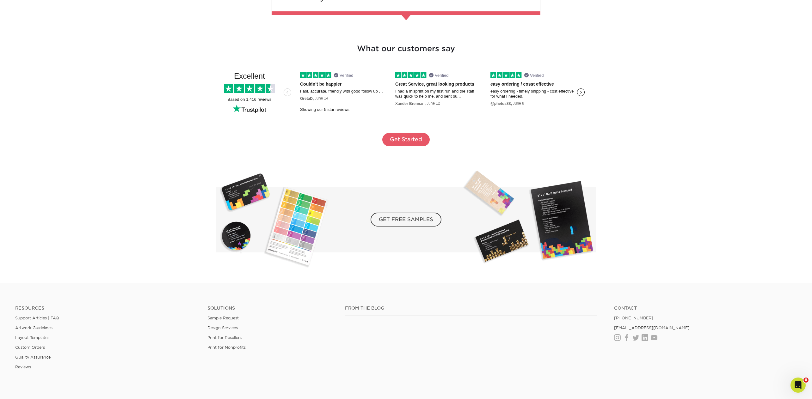
scroll to position [1163, 0]
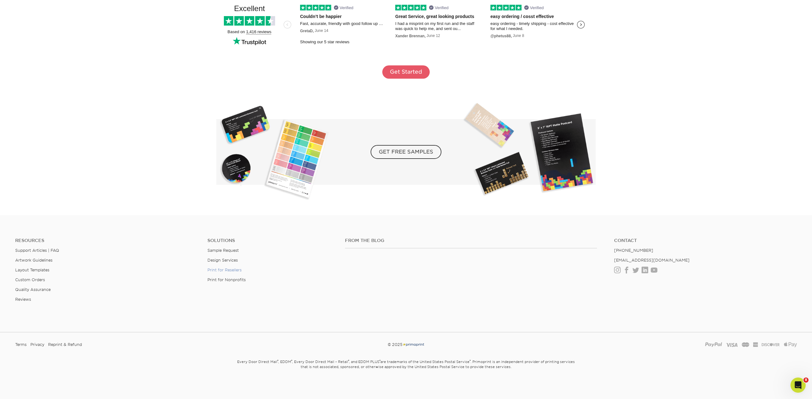
click at [228, 271] on link "Print for Resellers" at bounding box center [224, 270] width 34 height 5
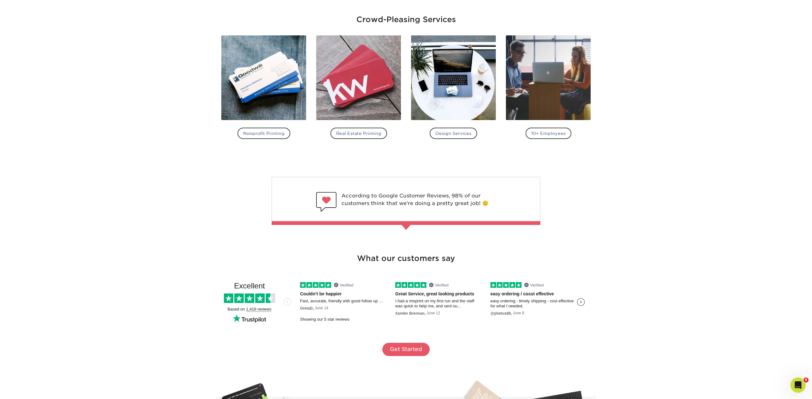
scroll to position [1163, 0]
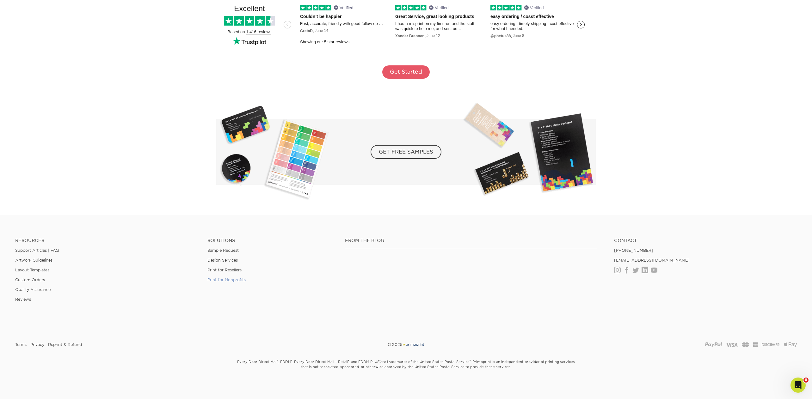
click at [223, 280] on link "Print for Nonprofits" at bounding box center [226, 280] width 38 height 5
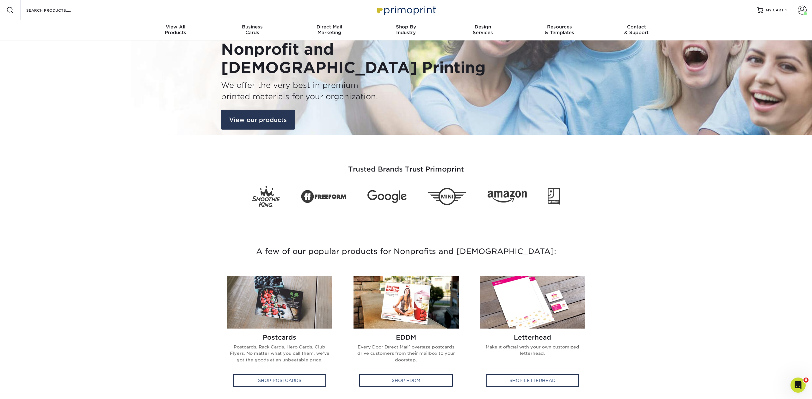
click at [245, 123] on link "View our products" at bounding box center [258, 120] width 74 height 20
click at [408, 28] on span "Shop By" at bounding box center [406, 27] width 77 height 6
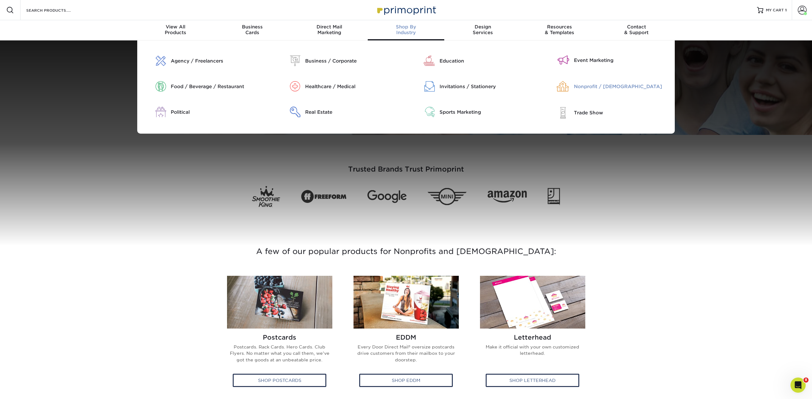
click at [581, 84] on div "Nonprofit / [DEMOGRAPHIC_DATA]" at bounding box center [622, 86] width 96 height 7
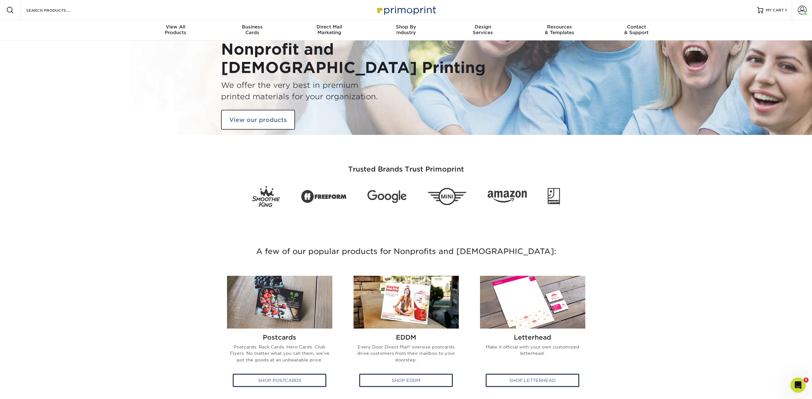
click at [406, 11] on img at bounding box center [405, 10] width 63 height 14
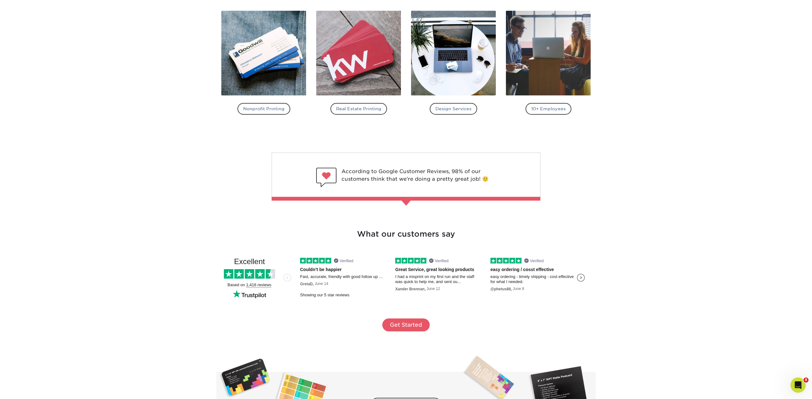
scroll to position [926, 0]
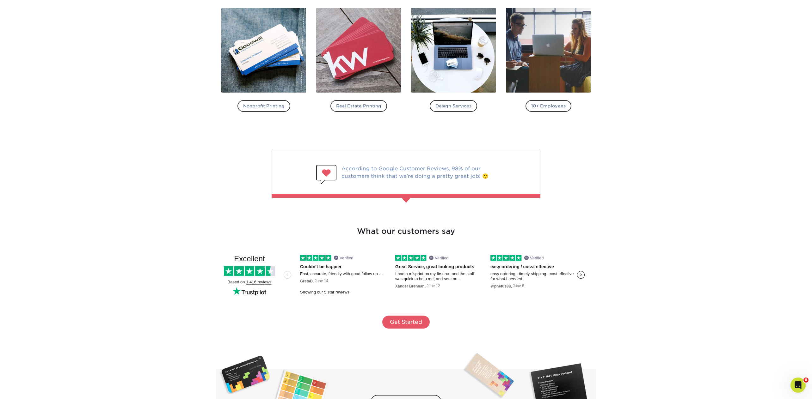
click at [450, 169] on div at bounding box center [406, 173] width 269 height 46
